Goal: Task Accomplishment & Management: Manage account settings

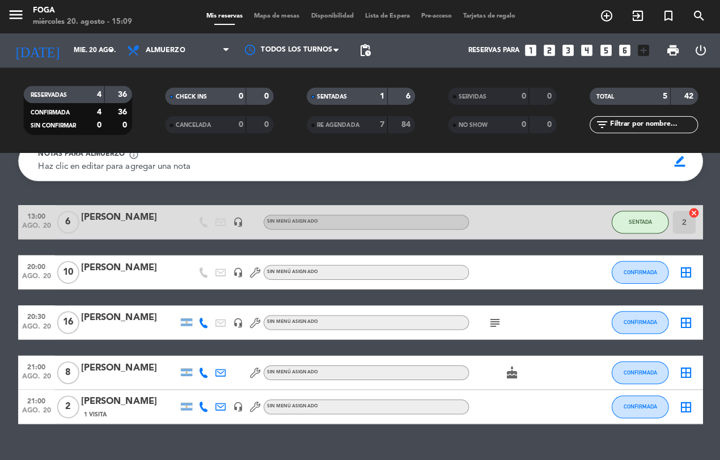
scroll to position [64, 0]
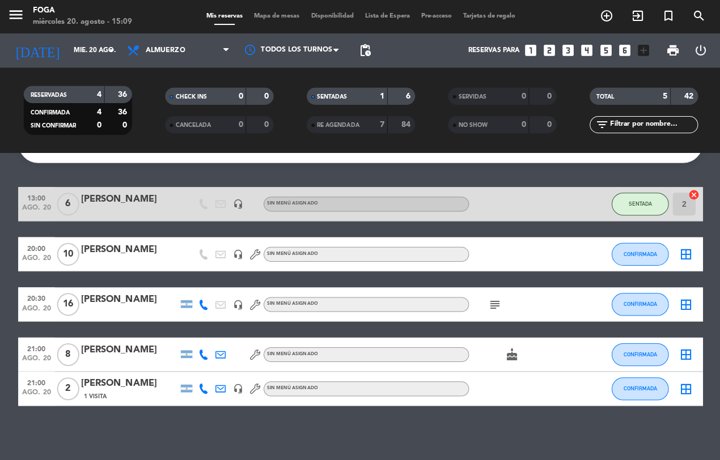
click at [37, 348] on span "21:00" at bounding box center [38, 346] width 28 height 13
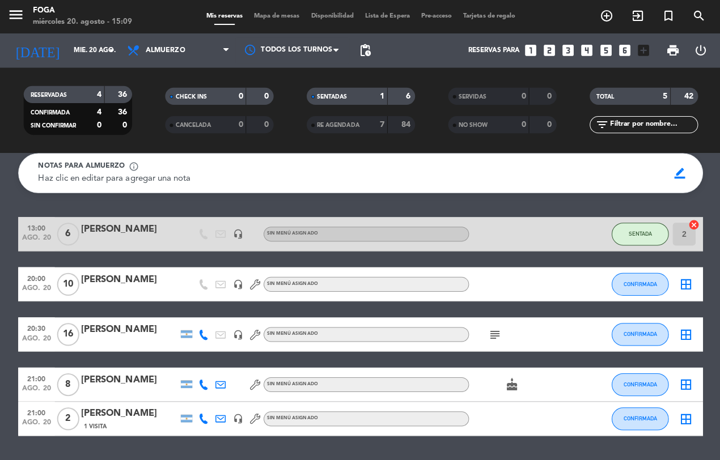
scroll to position [37, 0]
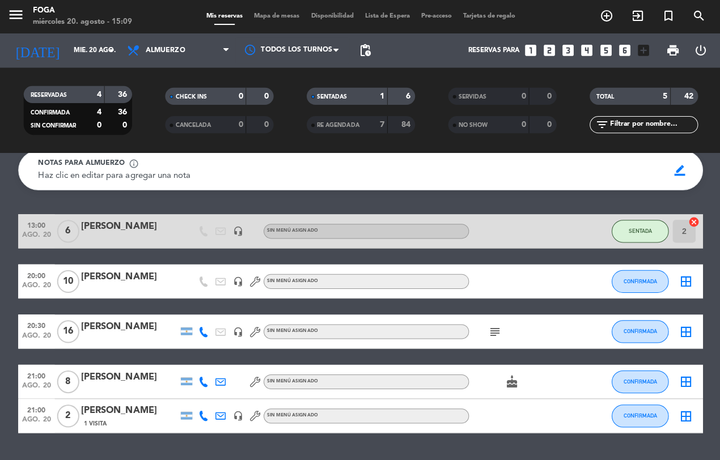
click at [600, 18] on icon "add_circle_outline" at bounding box center [605, 17] width 14 height 14
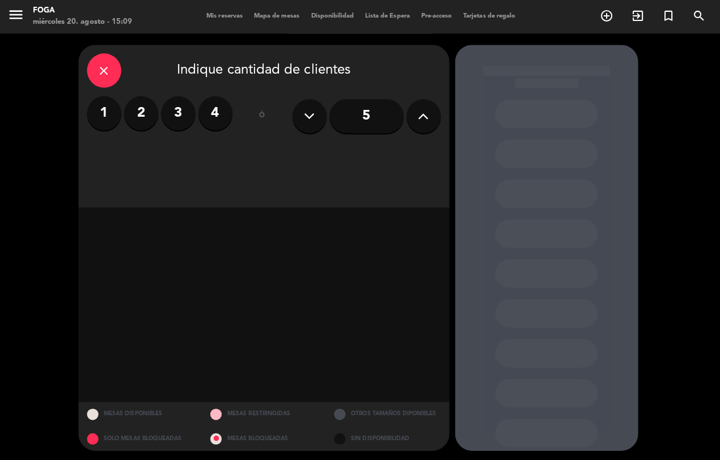
click at [185, 117] on label "3" at bounding box center [179, 113] width 34 height 34
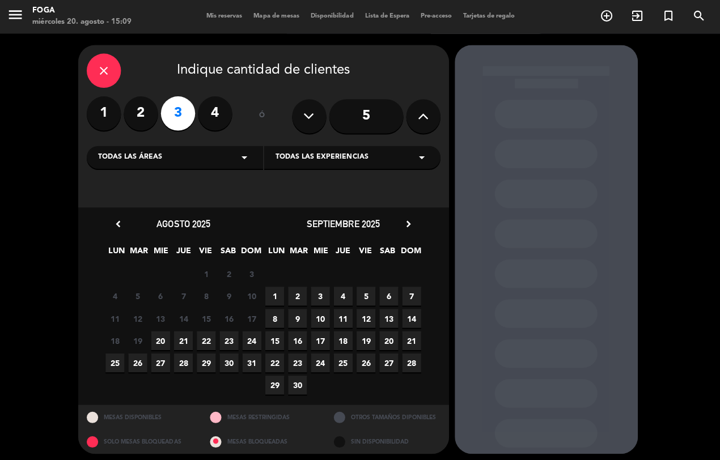
click at [162, 336] on span "20" at bounding box center [161, 339] width 19 height 19
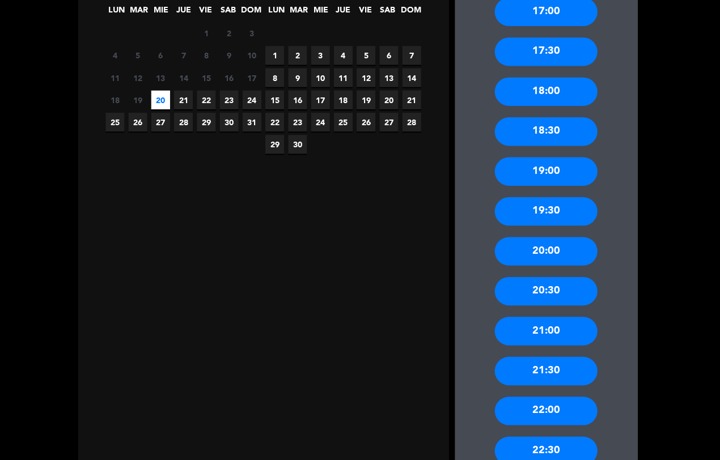
scroll to position [244, 0]
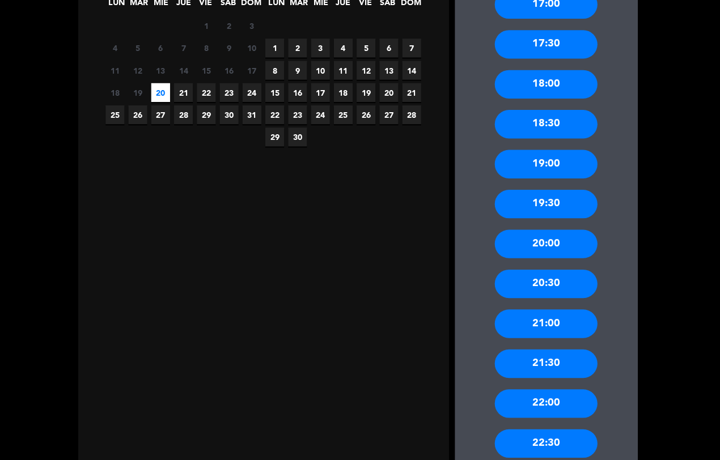
click at [568, 324] on div "21:00" at bounding box center [544, 325] width 102 height 28
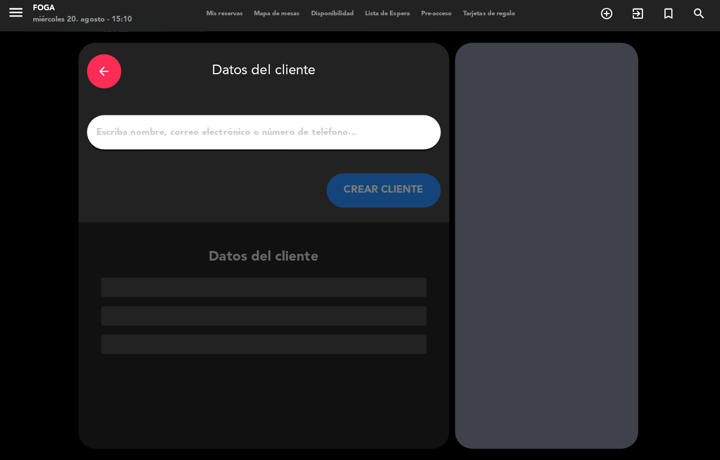
click at [381, 129] on input "1" at bounding box center [263, 134] width 335 height 16
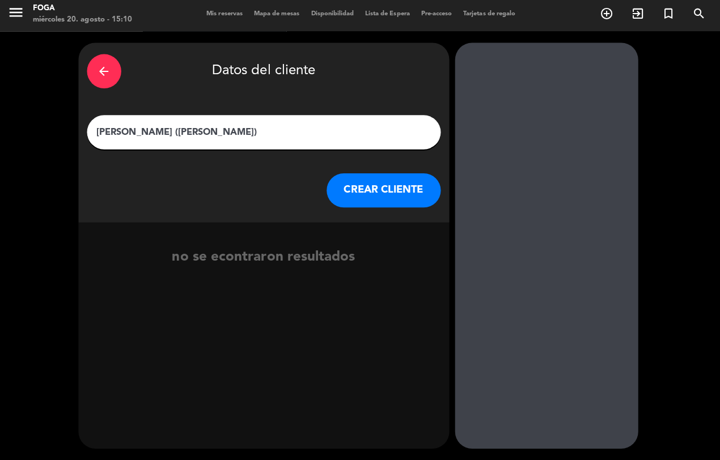
type input "[PERSON_NAME] ([PERSON_NAME])"
click at [559, 307] on div at bounding box center [545, 247] width 182 height 404
click at [382, 200] on button "CREAR CLIENTE" at bounding box center [382, 192] width 113 height 34
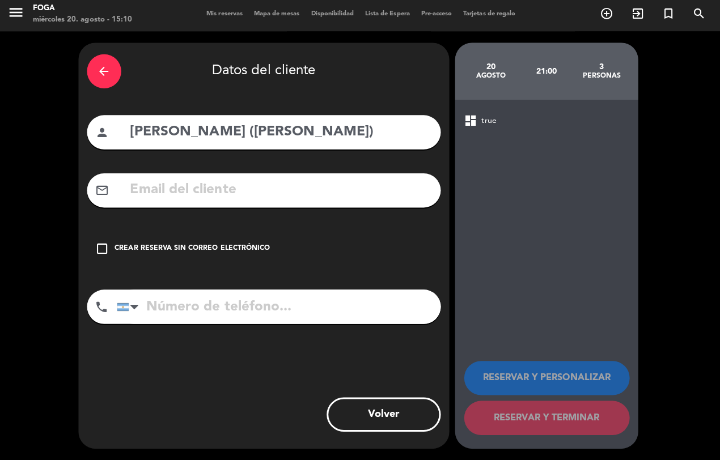
click at [123, 245] on div "Crear reserva sin correo electrónico" at bounding box center [193, 249] width 154 height 11
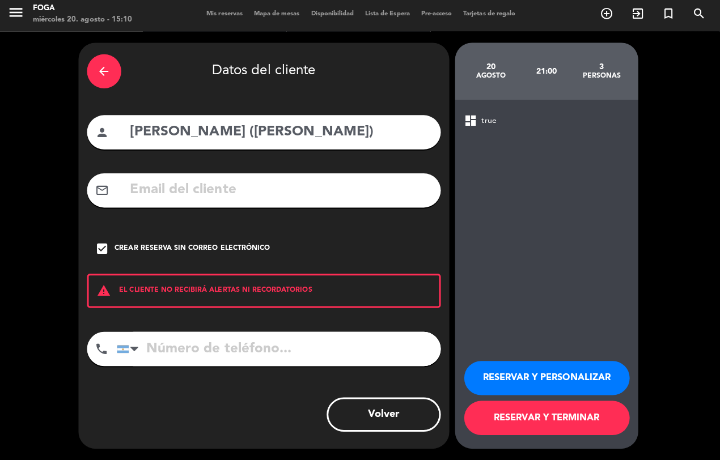
click at [531, 370] on button "RESERVAR Y PERSONALIZAR" at bounding box center [545, 379] width 164 height 34
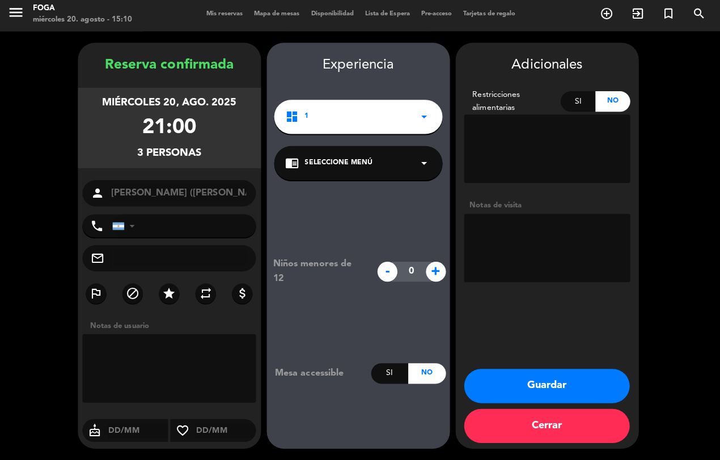
click at [171, 295] on icon "star" at bounding box center [170, 295] width 14 height 14
click at [535, 236] on textarea at bounding box center [545, 249] width 165 height 68
type textarea "I"
click at [522, 231] on textarea at bounding box center [545, 249] width 165 height 68
type textarea "I"
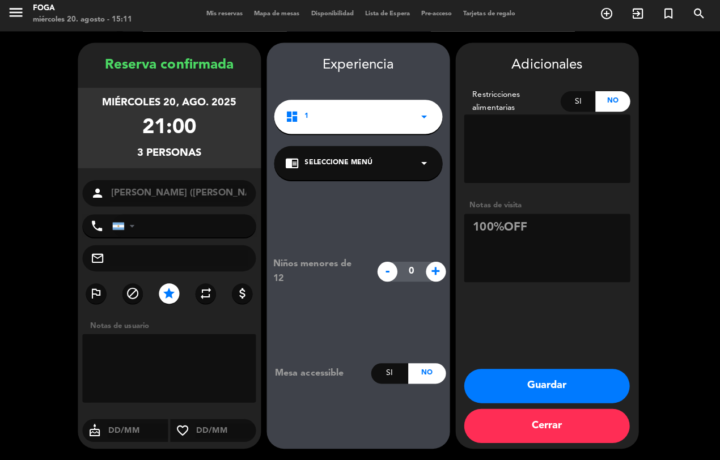
click at [557, 234] on textarea at bounding box center [545, 249] width 165 height 68
type textarea "100%OFF Paso simon"
click at [564, 378] on button "Guardar" at bounding box center [545, 387] width 164 height 34
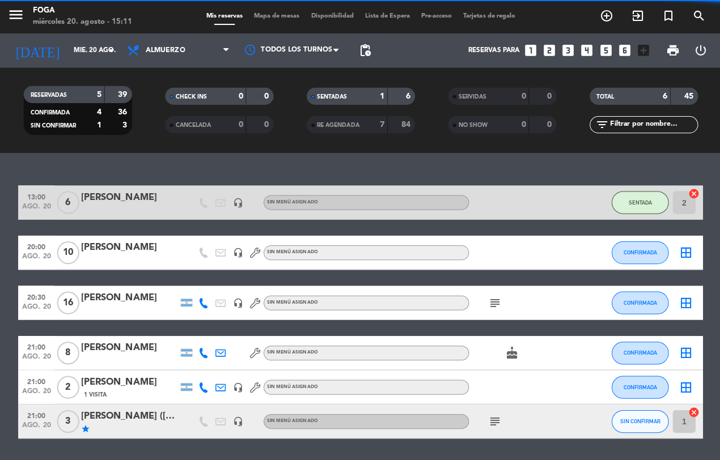
click at [607, 15] on icon "add_circle_outline" at bounding box center [605, 17] width 14 height 14
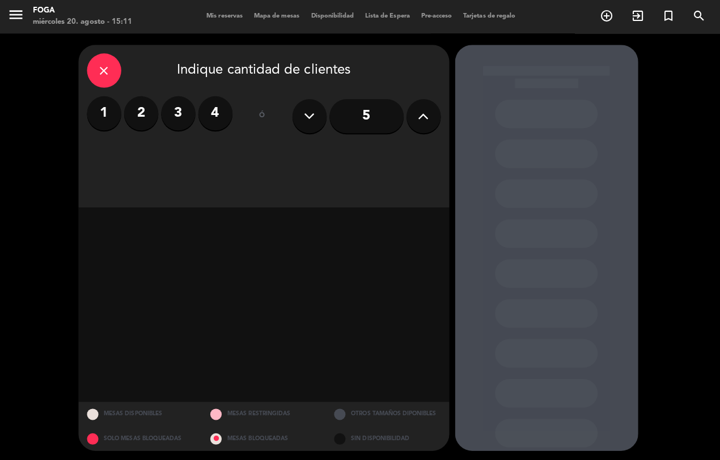
click at [147, 109] on label "2" at bounding box center [142, 113] width 34 height 34
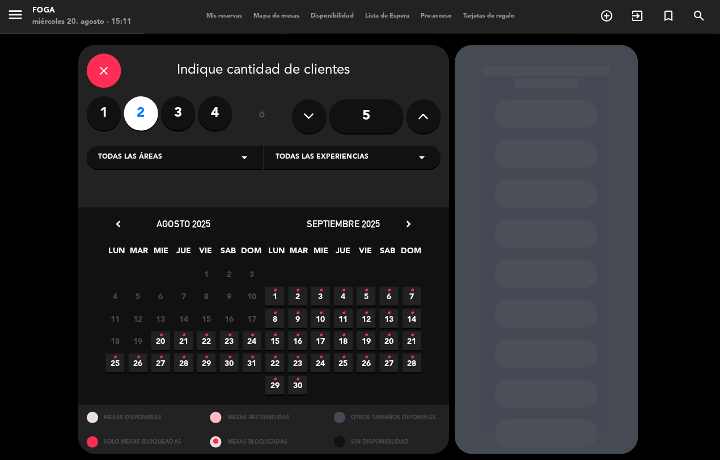
click at [164, 337] on span "20 •" at bounding box center [161, 339] width 19 height 19
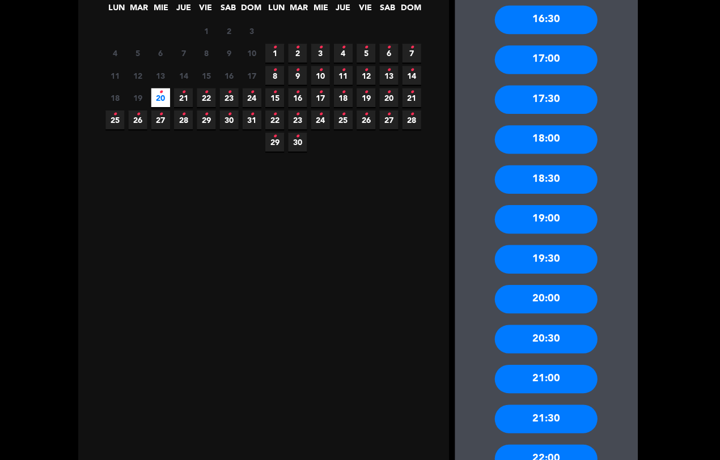
scroll to position [244, 0]
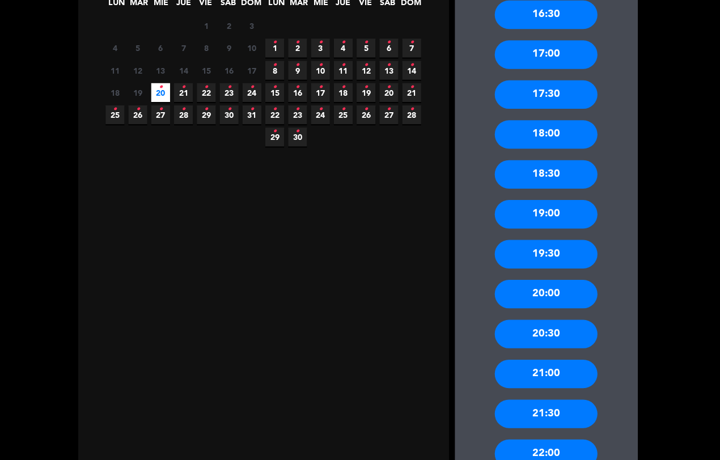
click at [562, 373] on div "21:00" at bounding box center [544, 375] width 102 height 28
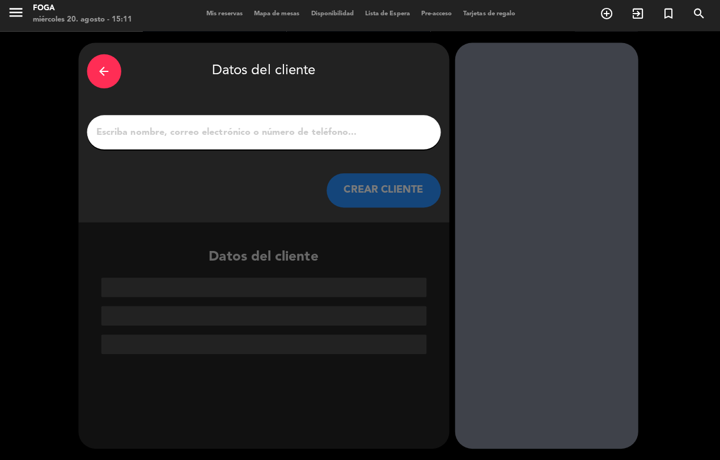
scroll to position [0, 0]
click at [378, 137] on input "1" at bounding box center [263, 134] width 335 height 16
click at [374, 134] on input "1" at bounding box center [263, 134] width 335 height 16
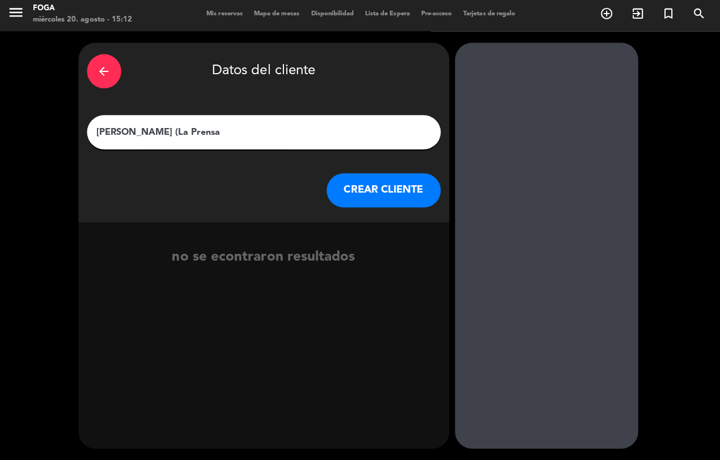
type input "[PERSON_NAME] (La Prensa)"
click at [380, 192] on button "CREAR CLIENTE" at bounding box center [382, 192] width 113 height 34
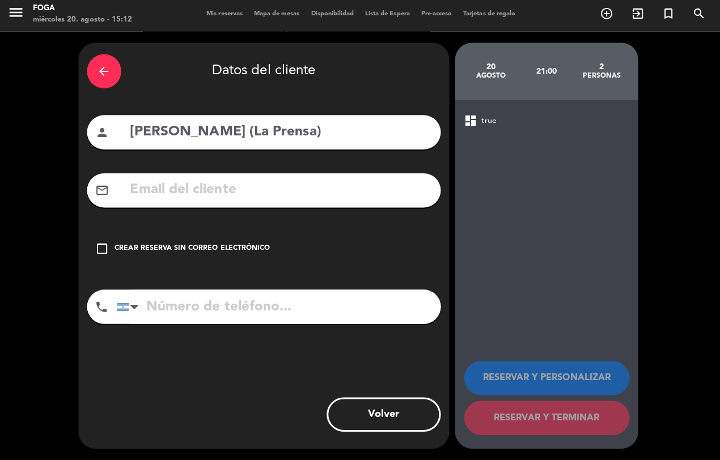
click at [150, 244] on div "Crear reserva sin correo electrónico" at bounding box center [193, 249] width 154 height 11
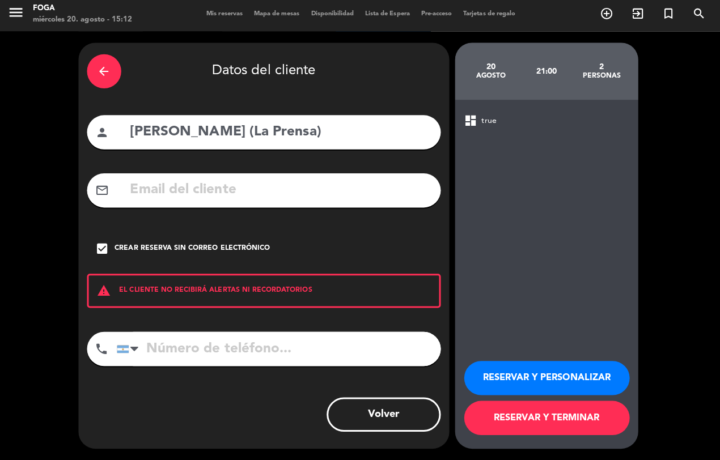
click at [542, 370] on button "RESERVAR Y PERSONALIZAR" at bounding box center [545, 379] width 164 height 34
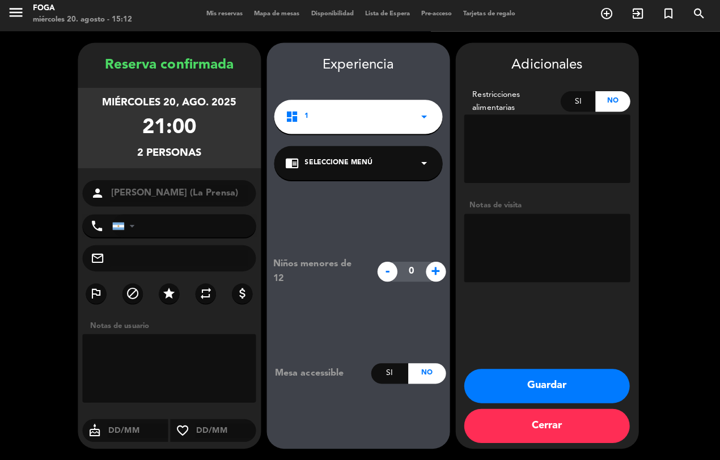
click at [519, 253] on textarea at bounding box center [545, 249] width 165 height 68
click at [503, 248] on textarea at bounding box center [545, 249] width 165 height 68
click at [513, 251] on textarea at bounding box center [545, 249] width 165 height 68
type textarea "100%OFF PASO SIMON"
click at [169, 290] on icon "star" at bounding box center [170, 295] width 14 height 14
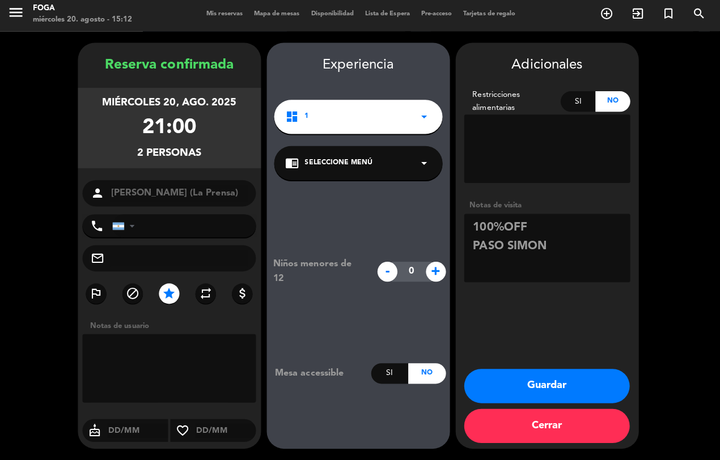
click at [559, 392] on button "Guardar" at bounding box center [545, 387] width 164 height 34
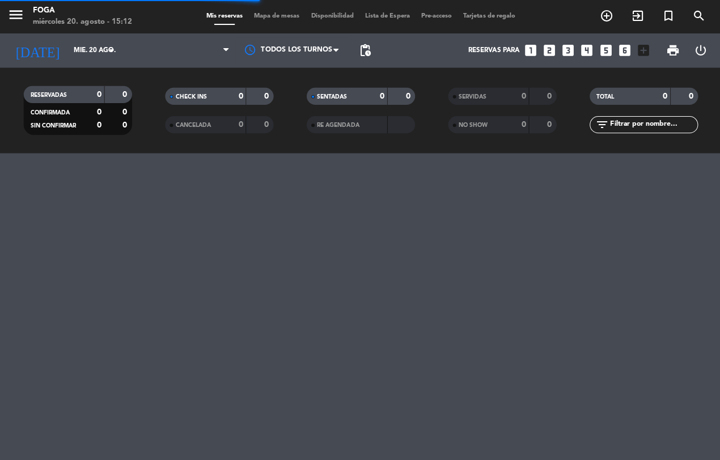
click at [548, 361] on div "menu FOGA miércoles 20. agosto - 15:12 Mis reservas Mapa de mesas Disponibilida…" at bounding box center [360, 230] width 720 height 460
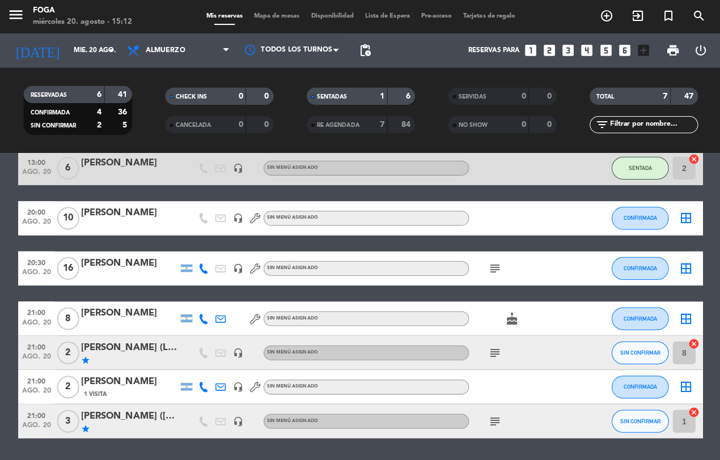
scroll to position [87, 0]
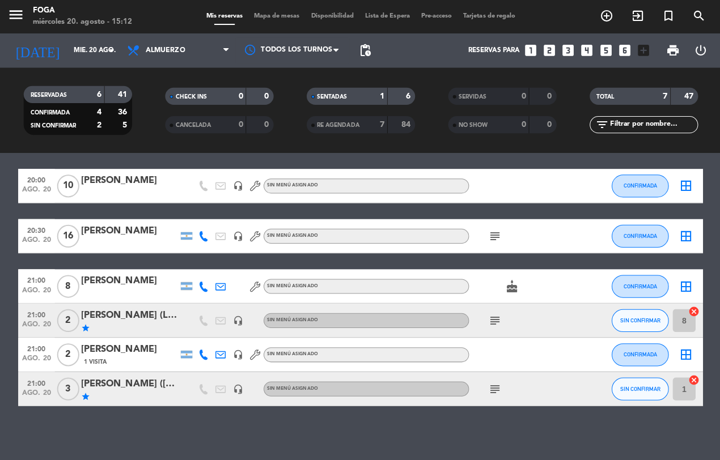
click at [492, 313] on icon "subject" at bounding box center [493, 319] width 14 height 14
click at [489, 387] on icon "subject" at bounding box center [493, 387] width 14 height 14
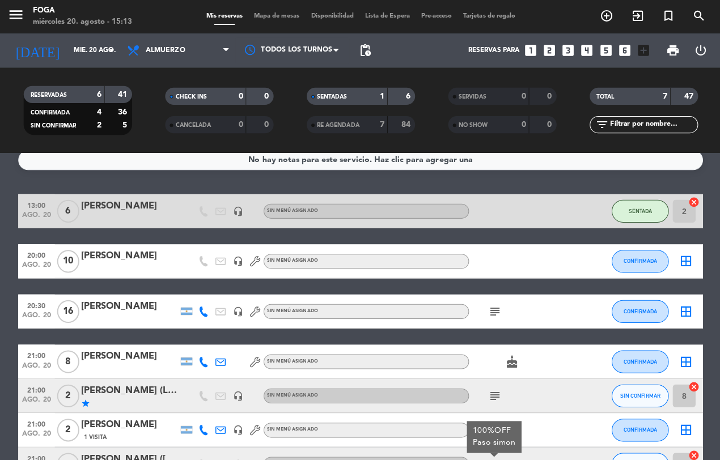
scroll to position [12, 0]
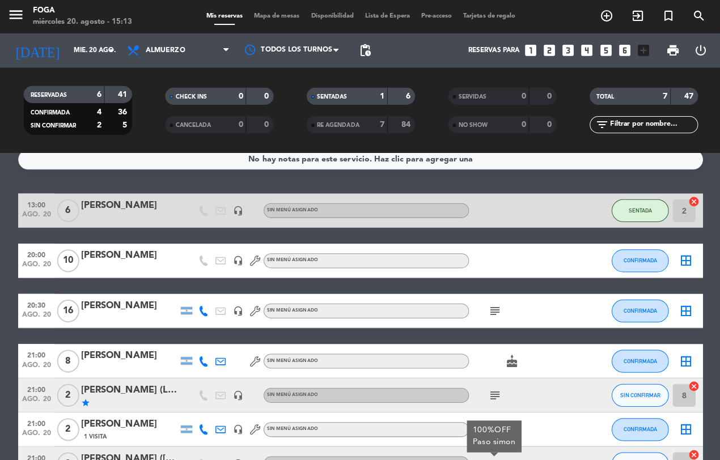
click at [493, 305] on icon "subject" at bounding box center [493, 310] width 14 height 14
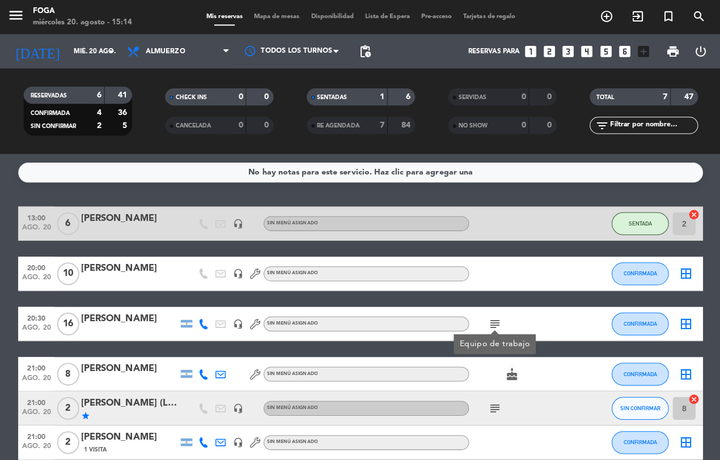
scroll to position [0, 0]
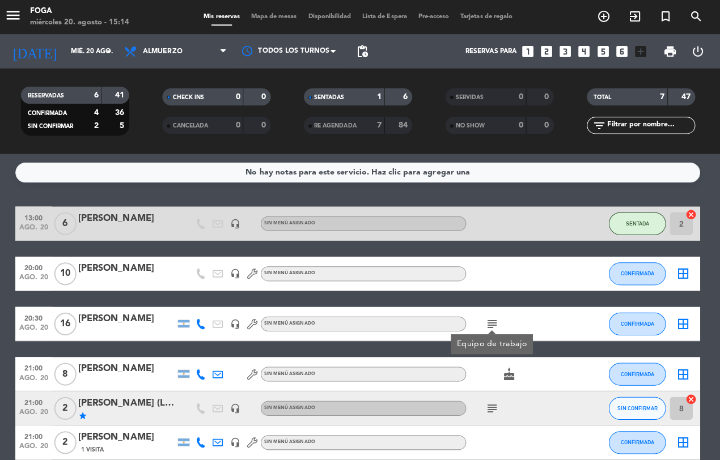
click at [346, 320] on div "Sin menú asignado" at bounding box center [366, 322] width 204 height 15
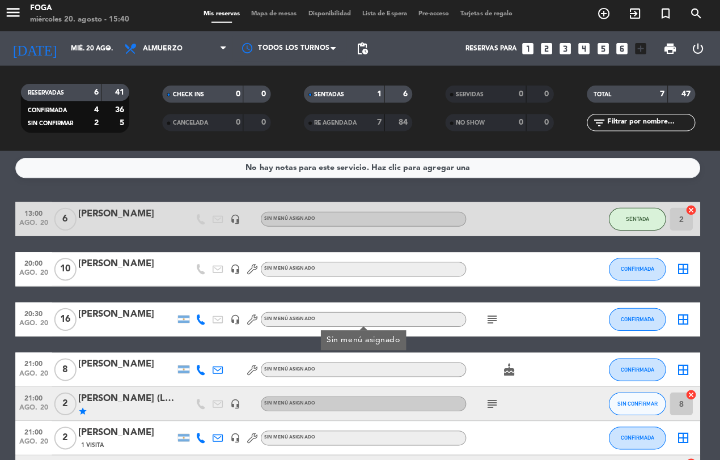
click at [712, 308] on bookings-row "13:00 ago. 20 6 [PERSON_NAME] headset_mic Sin menú asignado SENTADA 2 cancel 20…" at bounding box center [360, 347] width 720 height 286
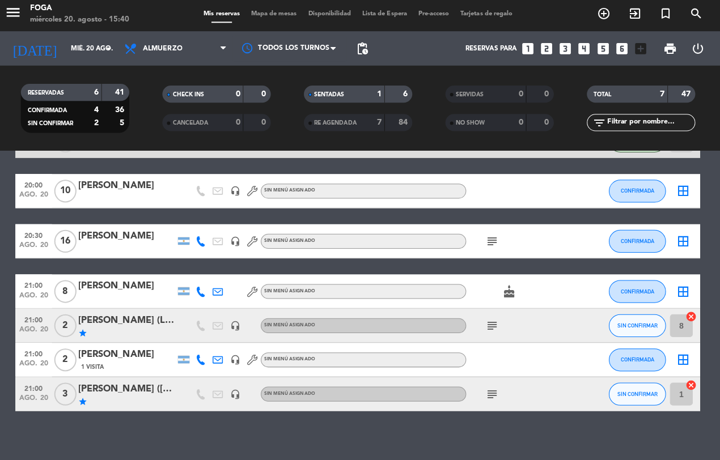
scroll to position [81, 0]
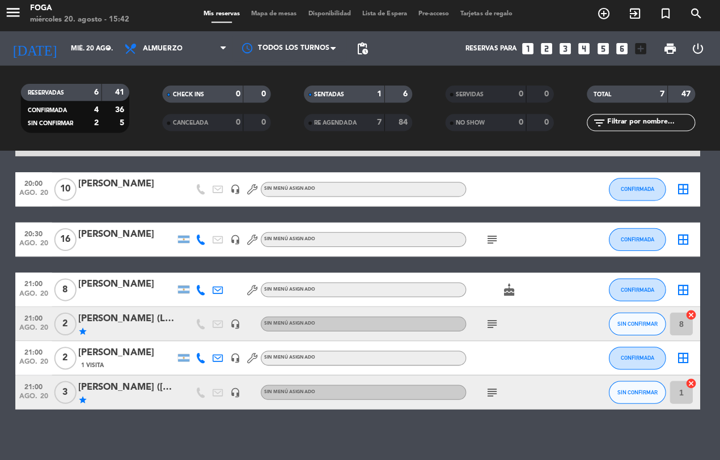
click at [208, 244] on icon at bounding box center [204, 241] width 10 height 10
click at [206, 287] on icon at bounding box center [204, 291] width 10 height 10
click at [238, 189] on icon "headset_mic" at bounding box center [238, 191] width 10 height 10
click at [280, 399] on div "Sin menú asignado" at bounding box center [366, 393] width 204 height 15
click at [204, 355] on icon at bounding box center [204, 359] width 10 height 10
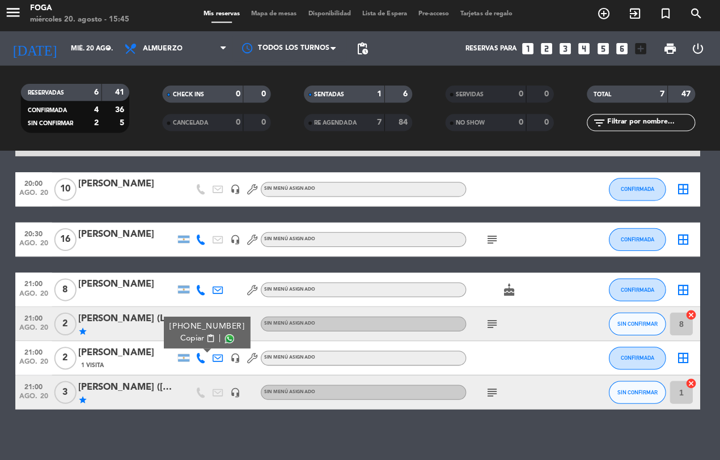
click at [206, 423] on div "No hay notas para este servicio. Haz clic para agregar una 13:00 ago. 20 6 [PER…" at bounding box center [360, 306] width 720 height 307
click at [204, 355] on icon at bounding box center [204, 359] width 10 height 10
click at [151, 282] on div "[PERSON_NAME]" at bounding box center [130, 285] width 96 height 15
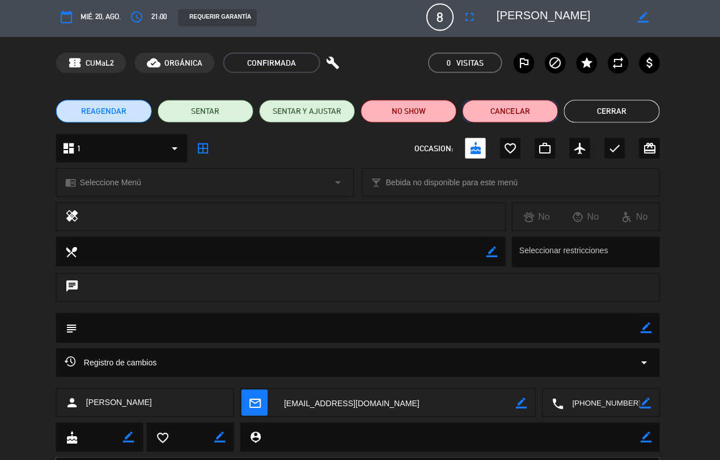
click at [519, 112] on button "Cancelar" at bounding box center [511, 113] width 95 height 23
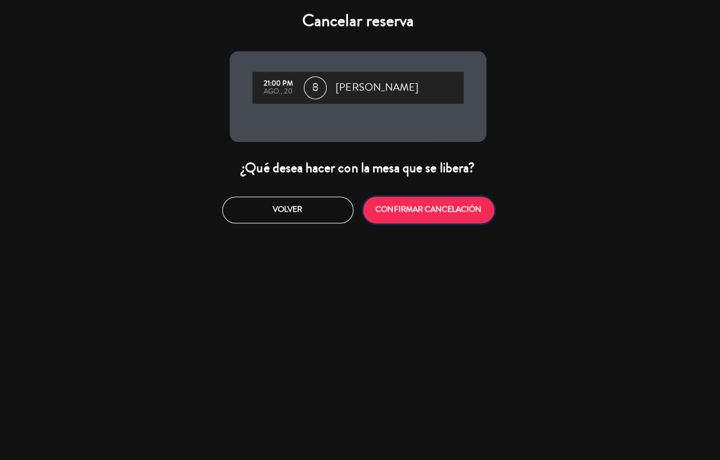
click at [420, 208] on button "CONFIRMAR CANCELACIÓN" at bounding box center [430, 211] width 130 height 27
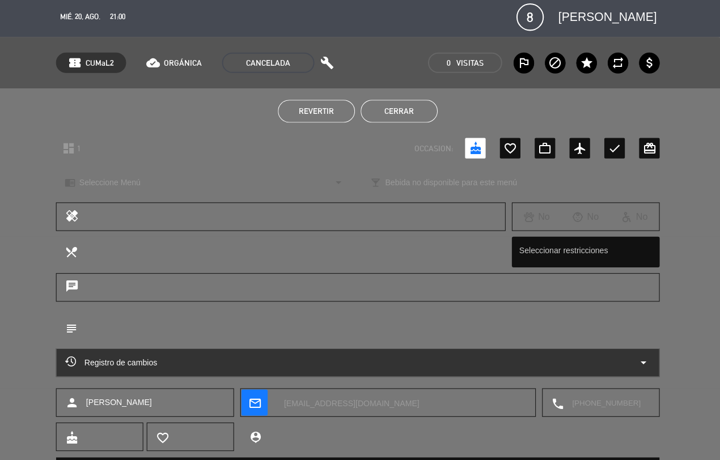
click at [406, 109] on button "Cerrar" at bounding box center [401, 113] width 77 height 23
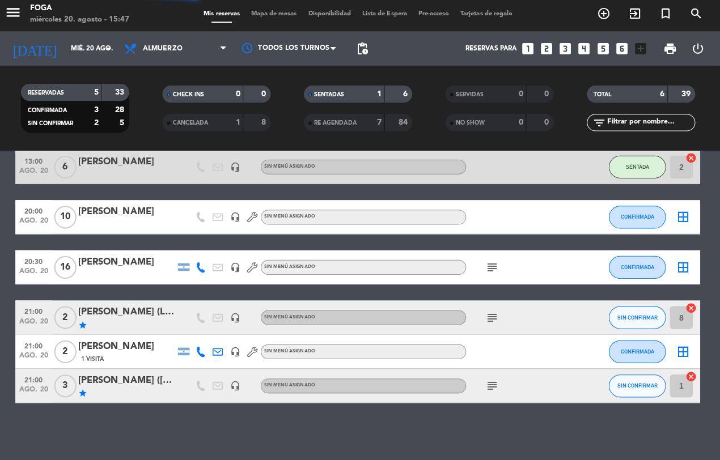
scroll to position [53, 0]
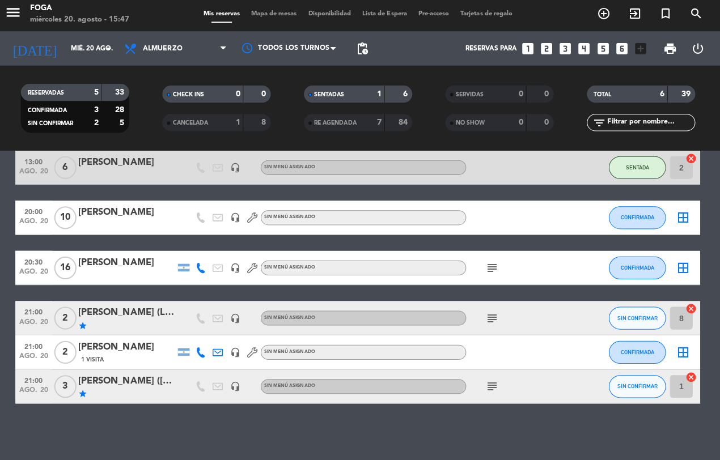
click at [490, 298] on div "13:00 ago. 20 6 [PERSON_NAME] headset_mic Sin menú asignado SENTADA 2 cancel 20…" at bounding box center [360, 279] width 680 height 252
click at [488, 312] on icon "subject" at bounding box center [493, 319] width 14 height 14
click at [557, 417] on div "No hay notas para este servicio. Haz clic para agregar una 13:00 ago. 20 6 [PER…" at bounding box center [360, 306] width 720 height 307
click at [270, 16] on span "Mapa de mesas" at bounding box center [276, 17] width 57 height 6
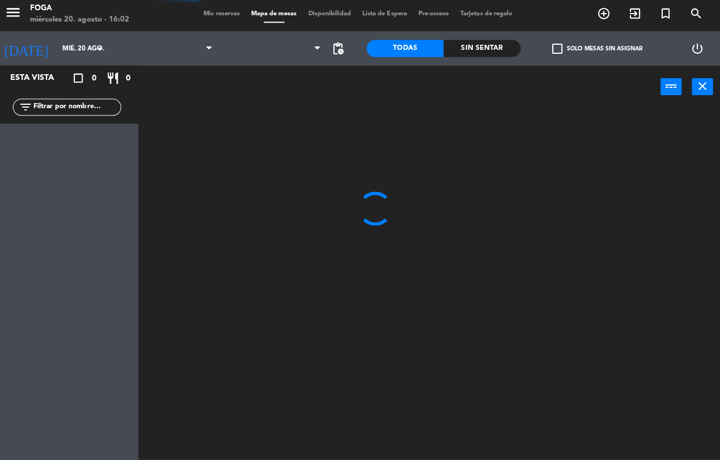
click at [211, 14] on span "Mis reservas" at bounding box center [224, 17] width 47 height 6
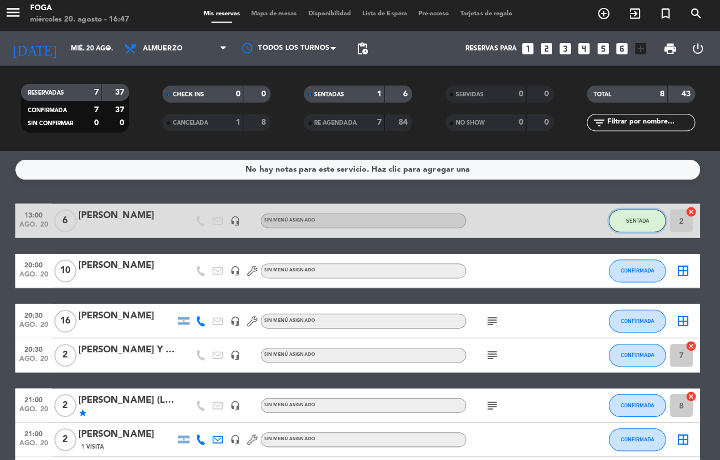
click at [633, 213] on button "SENTADA" at bounding box center [638, 222] width 57 height 23
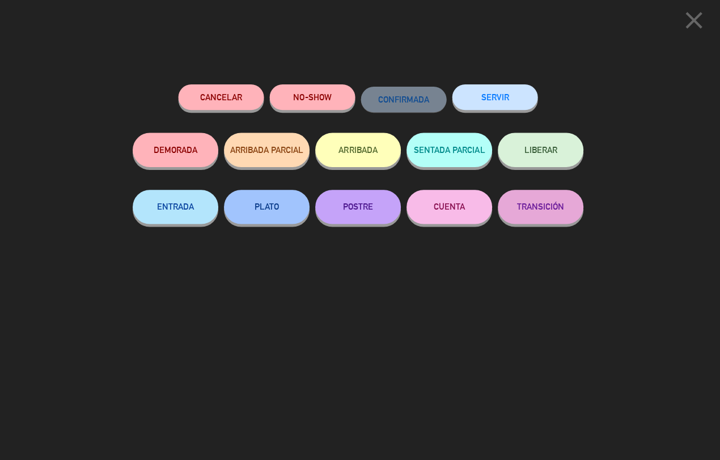
click at [490, 94] on button "SERVIR" at bounding box center [496, 100] width 85 height 26
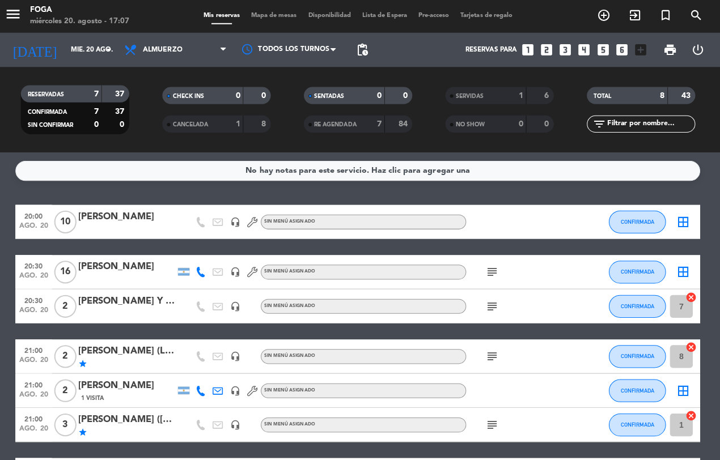
click at [490, 276] on icon "subject" at bounding box center [493, 272] width 14 height 14
click at [122, 213] on div "[PERSON_NAME]" at bounding box center [130, 217] width 96 height 15
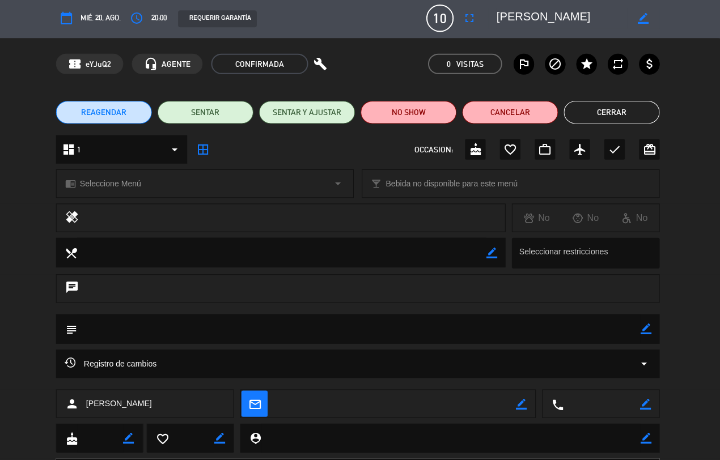
click at [471, 149] on icon "cake" at bounding box center [477, 150] width 14 height 14
click at [611, 111] on button "Cerrar" at bounding box center [612, 113] width 95 height 23
